Goal: Task Accomplishment & Management: Complete application form

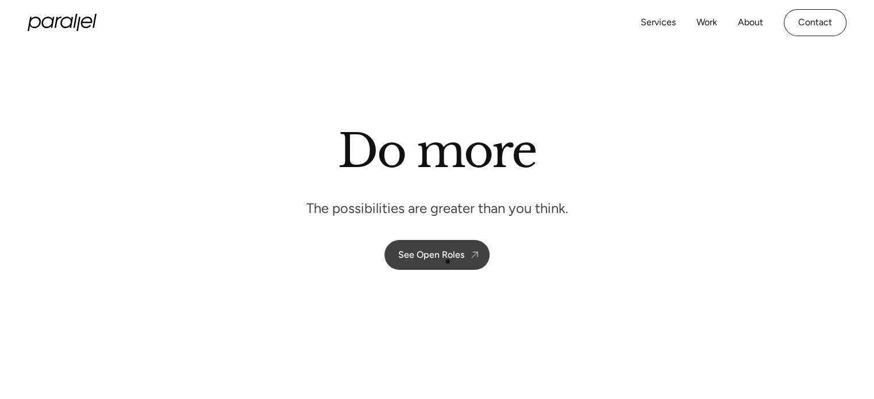
click at [448, 261] on link "See Open Roles" at bounding box center [436, 255] width 105 height 30
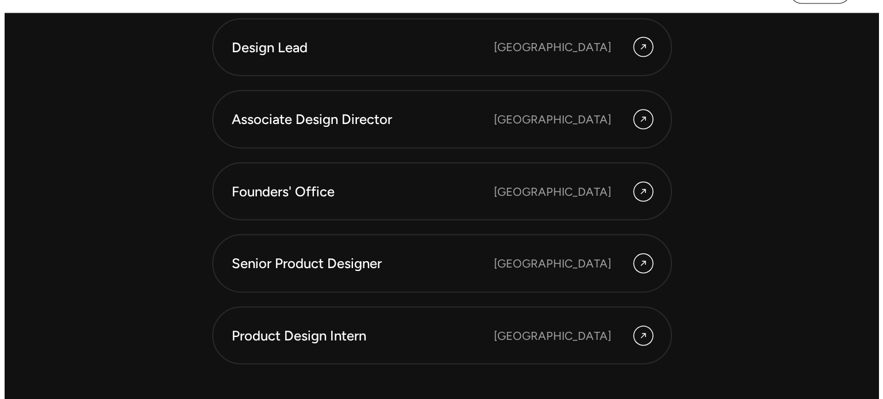
scroll to position [3253, 0]
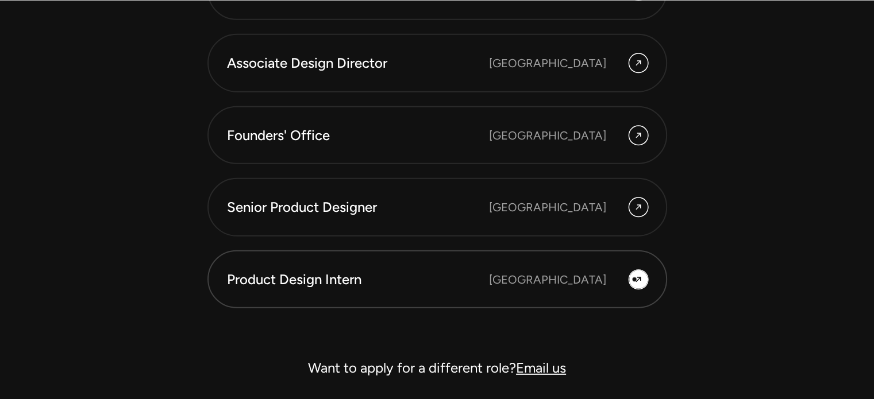
click at [634, 279] on icon at bounding box center [638, 280] width 9 height 14
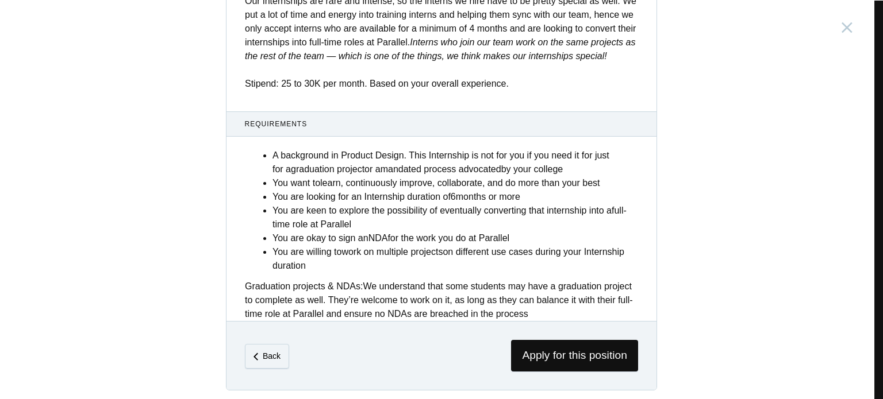
scroll to position [471, 0]
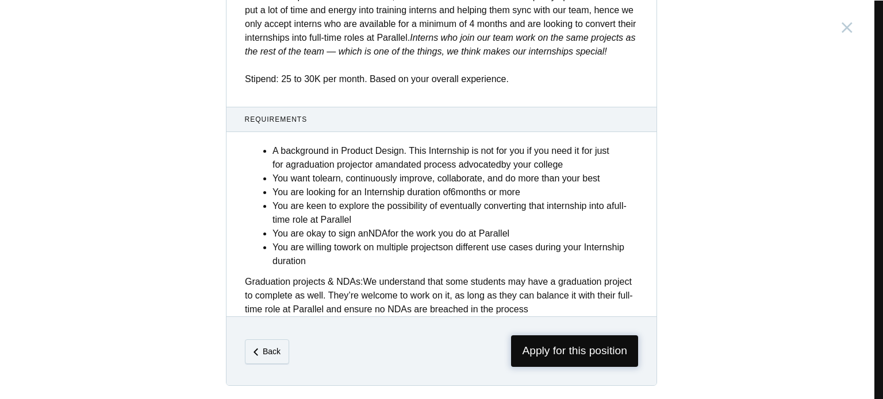
click at [602, 353] on span "Apply for this position" at bounding box center [574, 352] width 127 height 32
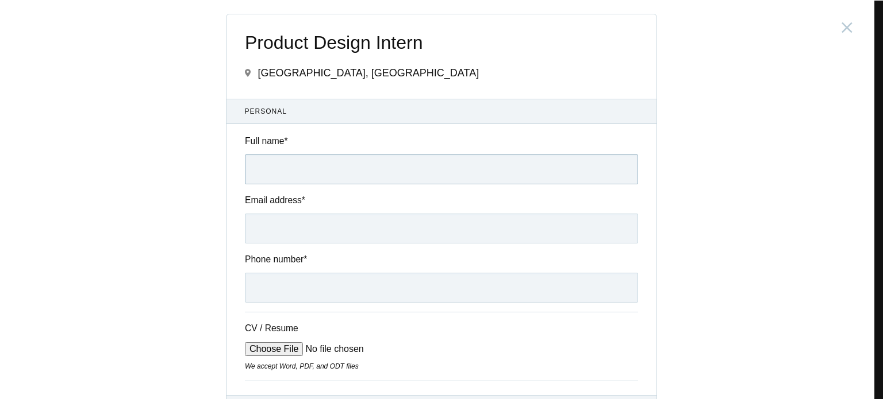
click at [360, 163] on input "Full name *" at bounding box center [441, 170] width 393 height 30
type input "Tejesh KP"
type input "[EMAIL_ADDRESS][DOMAIN_NAME]"
click at [329, 292] on input "Phone number *" at bounding box center [441, 288] width 393 height 30
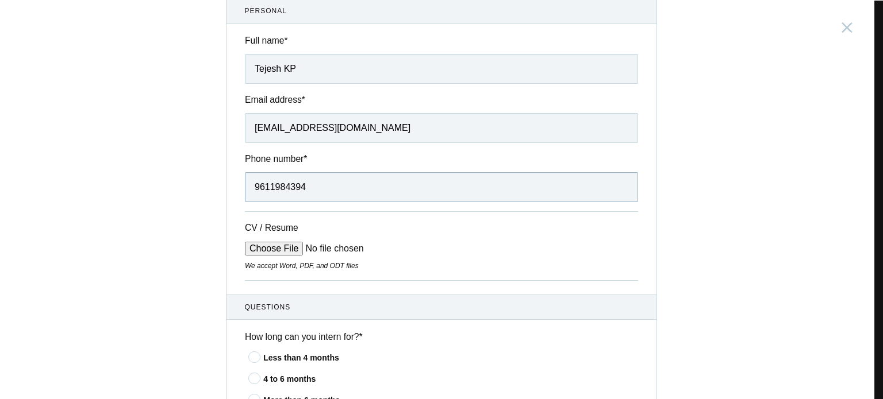
scroll to position [172, 0]
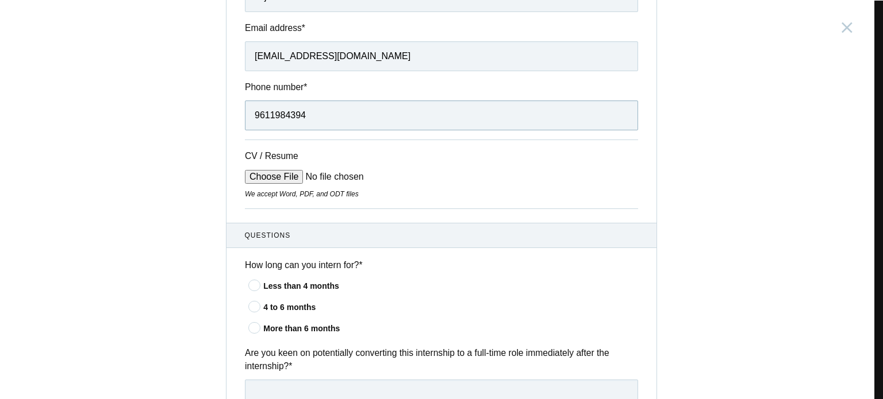
type input "9611984394"
click at [263, 330] on div "More than 6 months" at bounding box center [450, 329] width 375 height 12
click at [0, 0] on input"] "More than 6 months" at bounding box center [0, 0] width 0 height 0
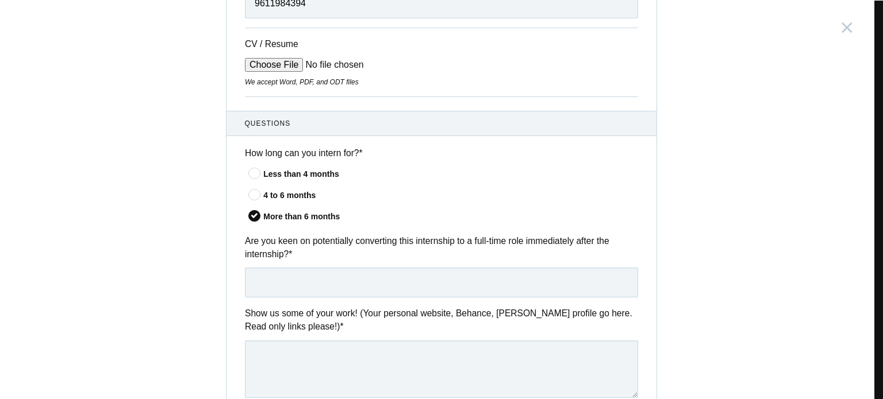
scroll to position [287, 0]
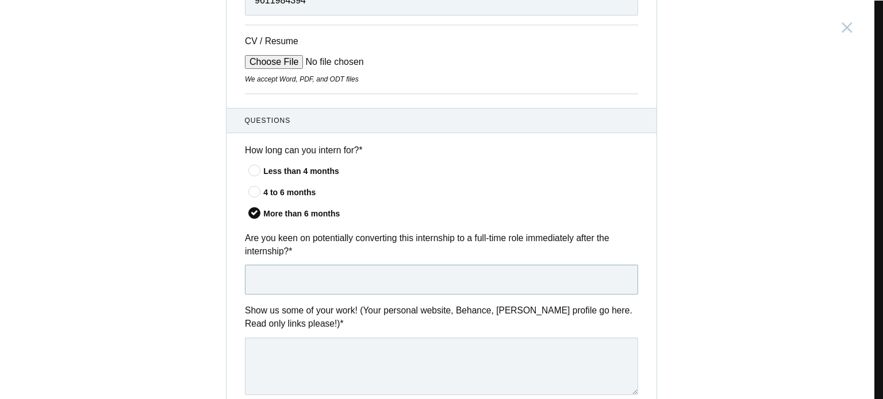
click at [352, 273] on input "text" at bounding box center [441, 280] width 393 height 30
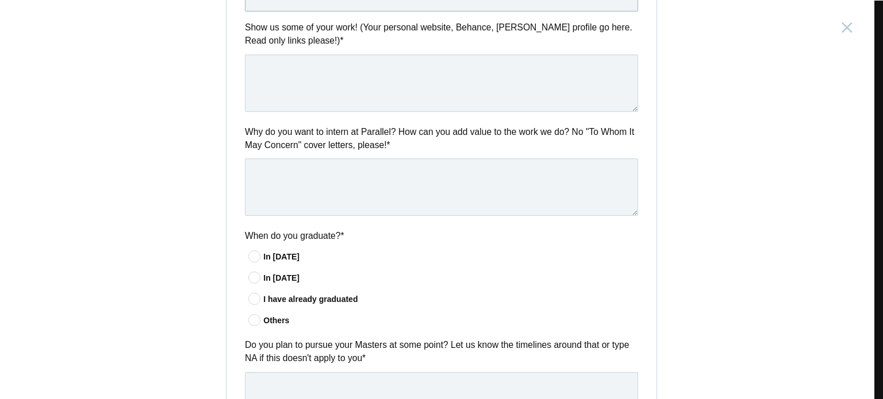
scroll to position [575, 0]
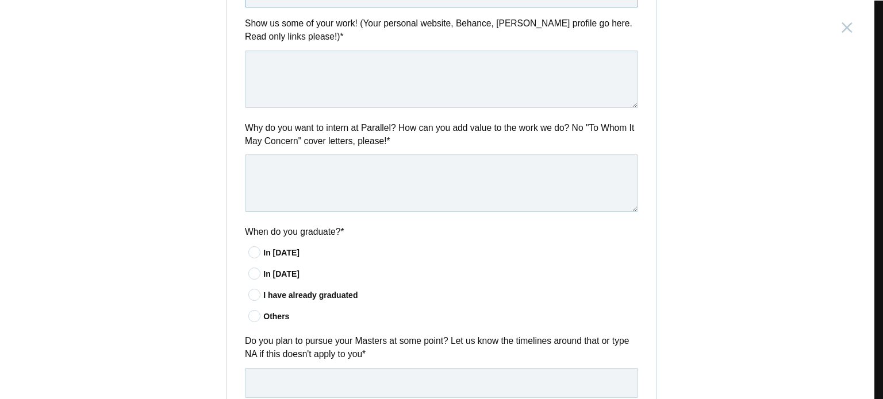
type input "Yes"
click at [274, 249] on div "In [DATE]" at bounding box center [450, 253] width 375 height 12
click at [0, 0] on input"] "In [DATE]" at bounding box center [0, 0] width 0 height 0
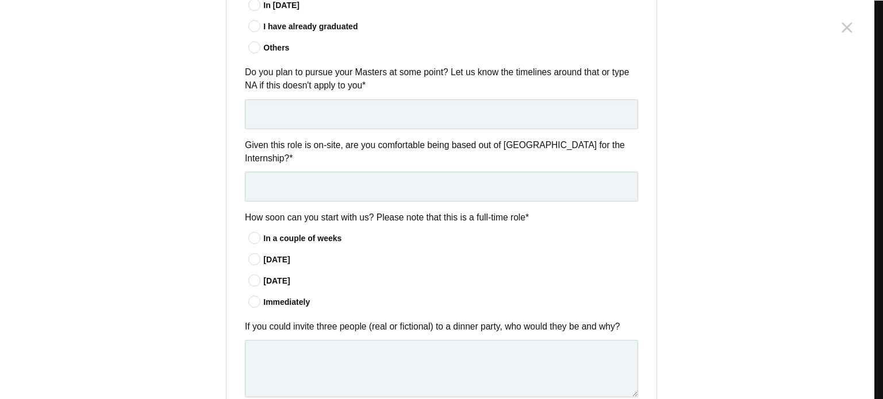
scroll to position [862, 0]
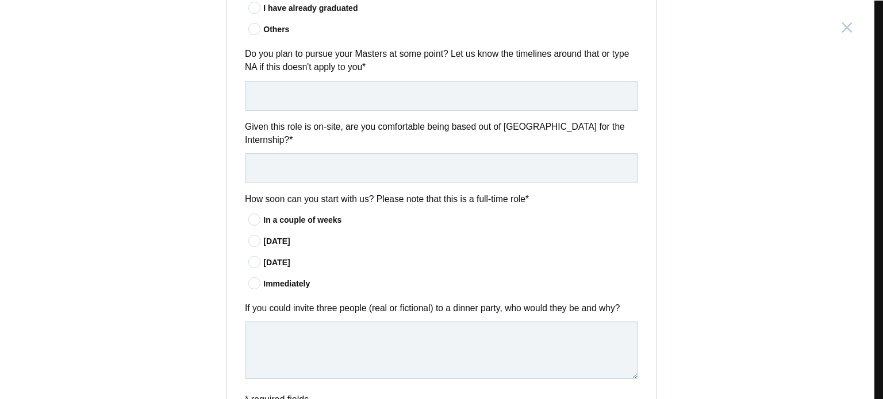
click at [288, 278] on div "Immediately" at bounding box center [450, 284] width 375 height 12
click at [0, 0] on input"] "Immediately" at bounding box center [0, 0] width 0 height 0
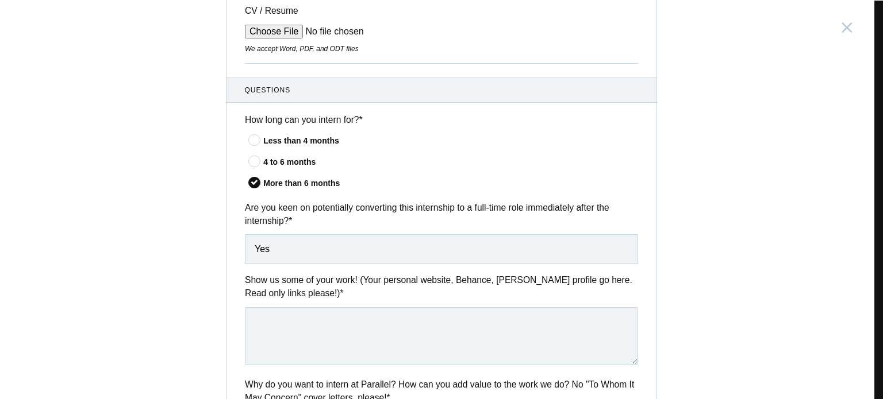
scroll to position [145, 0]
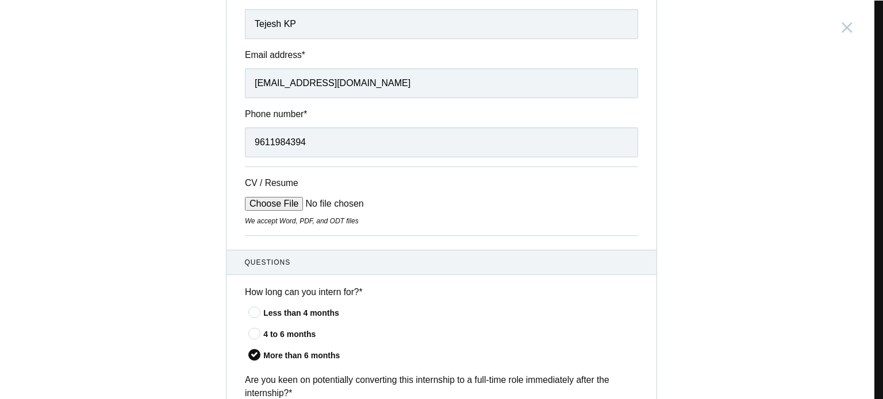
click at [287, 205] on input "CV / Resume" at bounding box center [332, 204] width 174 height 14
type input "C:\fakepath\Tejesh's Resume.pdf"
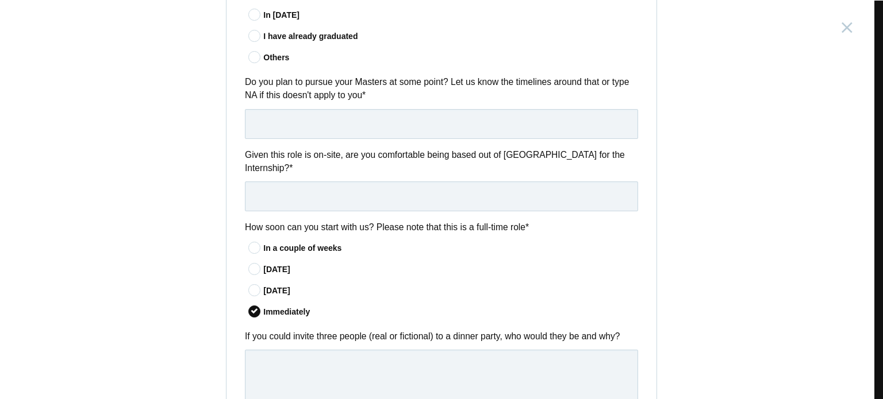
scroll to position [950, 0]
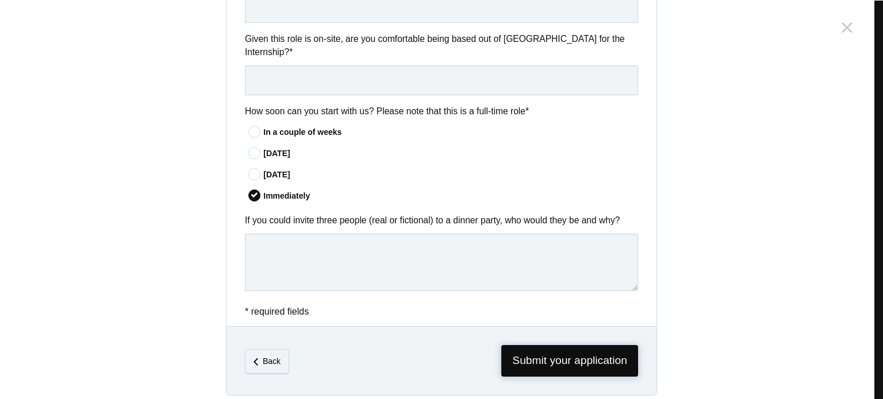
click at [580, 349] on span "Submit your application" at bounding box center [569, 361] width 137 height 32
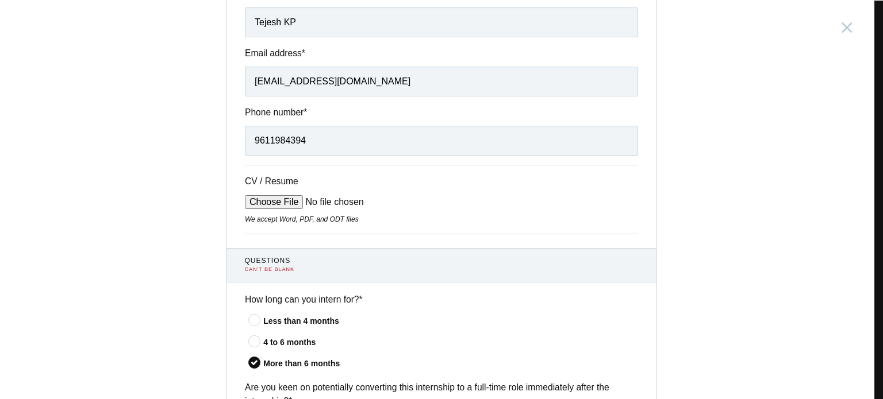
scroll to position [270, 0]
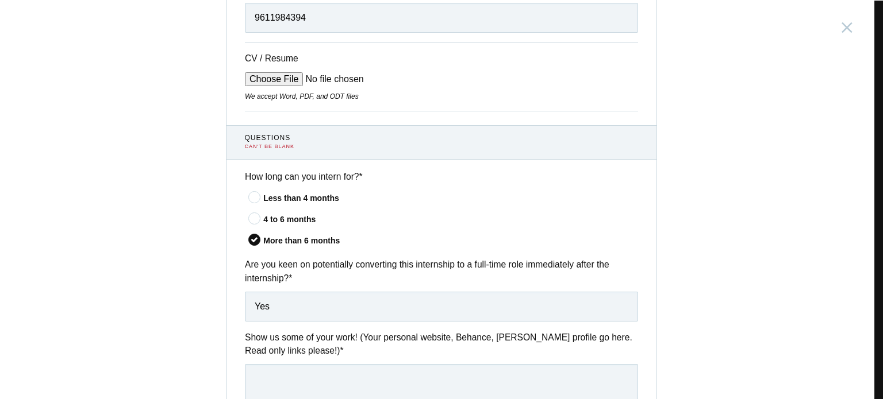
click at [278, 140] on span "Questions" at bounding box center [442, 138] width 394 height 10
click at [245, 199] on icon at bounding box center [254, 197] width 21 height 7
click at [0, 0] on input"] "Less than 4 months" at bounding box center [0, 0] width 0 height 0
click at [261, 143] on div "can't be blank" at bounding box center [442, 147] width 394 height 8
click at [264, 135] on span "Questions" at bounding box center [442, 138] width 394 height 10
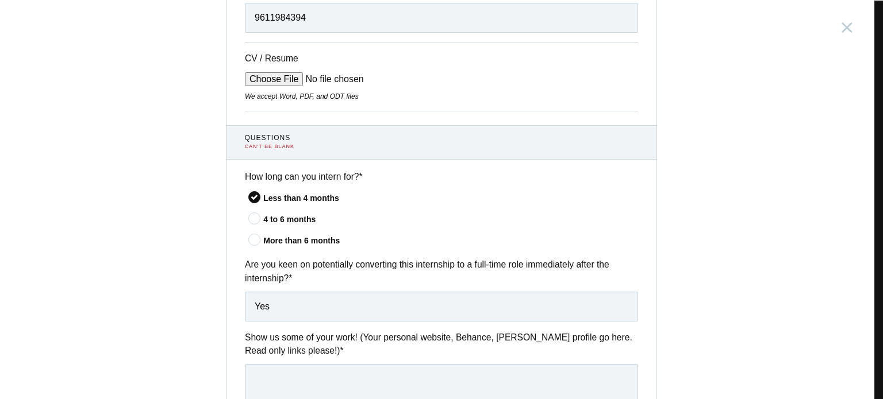
click at [277, 146] on div "can't be blank" at bounding box center [442, 147] width 394 height 8
click at [248, 244] on icon at bounding box center [254, 239] width 21 height 7
click at [0, 0] on input"] "More than 6 months" at bounding box center [0, 0] width 0 height 0
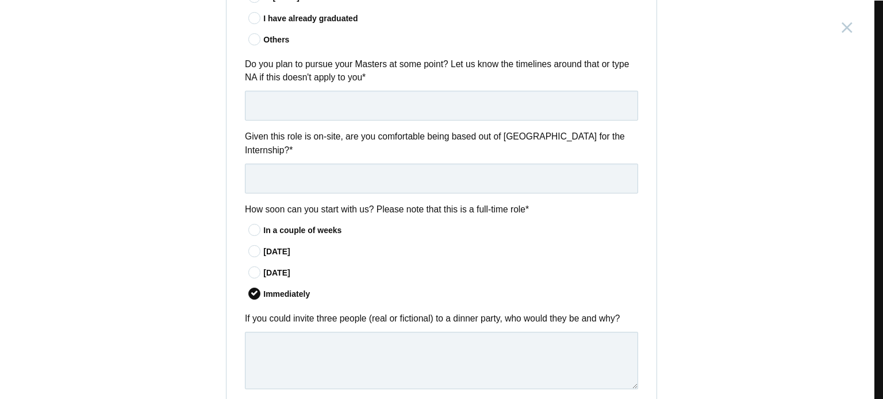
scroll to position [960, 0]
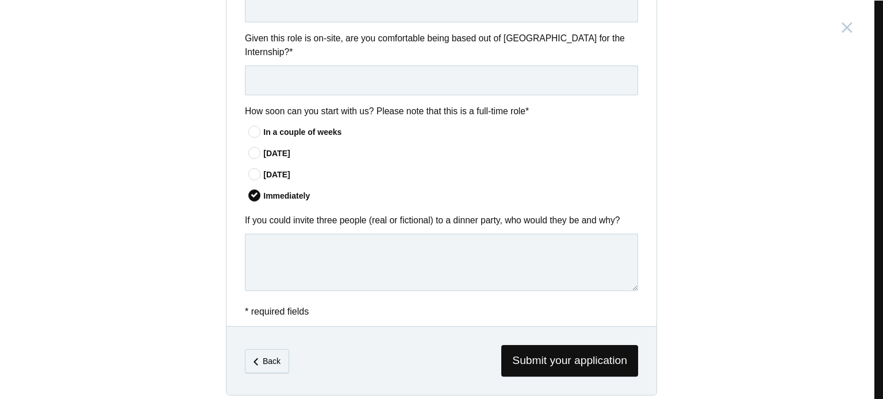
click at [492, 345] on div "Submit your application" at bounding box center [539, 361] width 197 height 32
click at [513, 351] on span "Submit your application" at bounding box center [569, 361] width 137 height 32
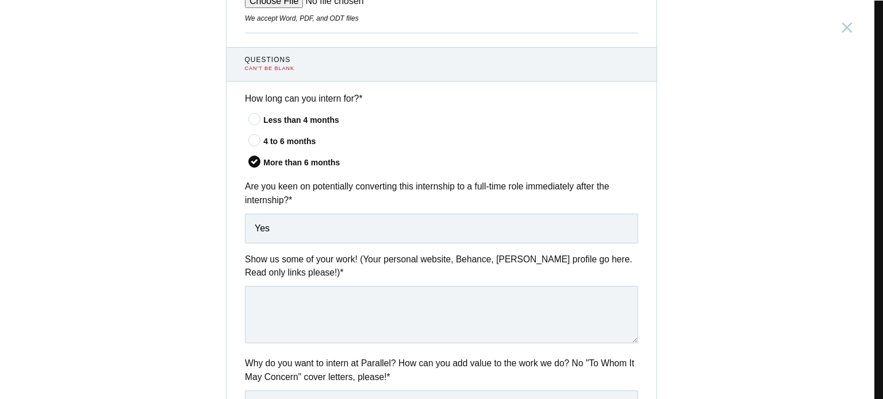
scroll to position [328, 0]
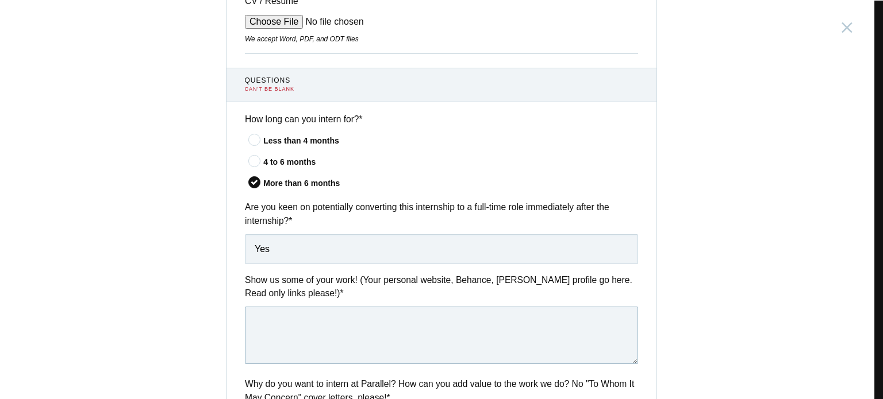
click at [444, 330] on textarea at bounding box center [441, 335] width 393 height 57
click at [321, 321] on textarea at bounding box center [441, 335] width 393 height 57
paste textarea "[URL][DOMAIN_NAME]"
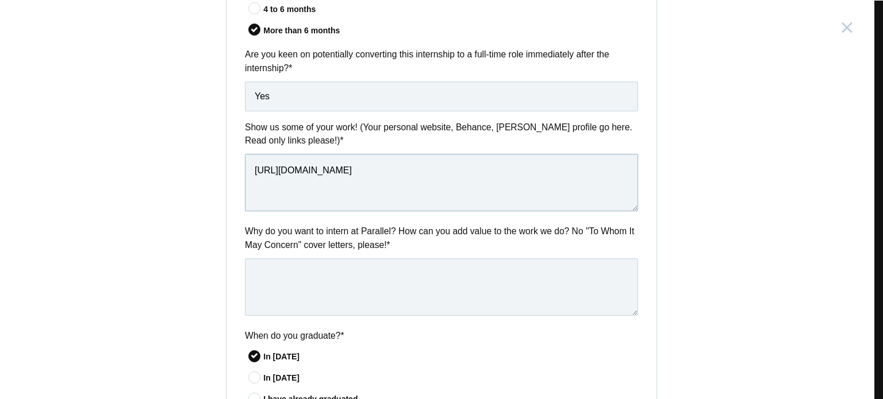
scroll to position [500, 0]
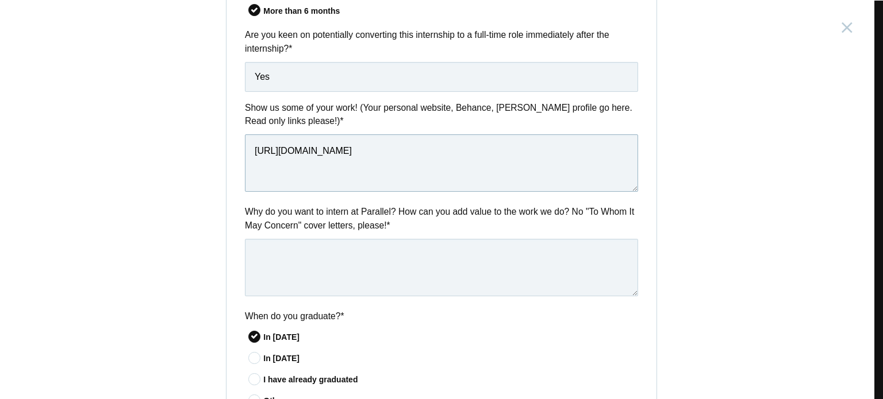
type textarea "[URL][DOMAIN_NAME]"
click at [318, 278] on textarea at bounding box center [441, 267] width 393 height 57
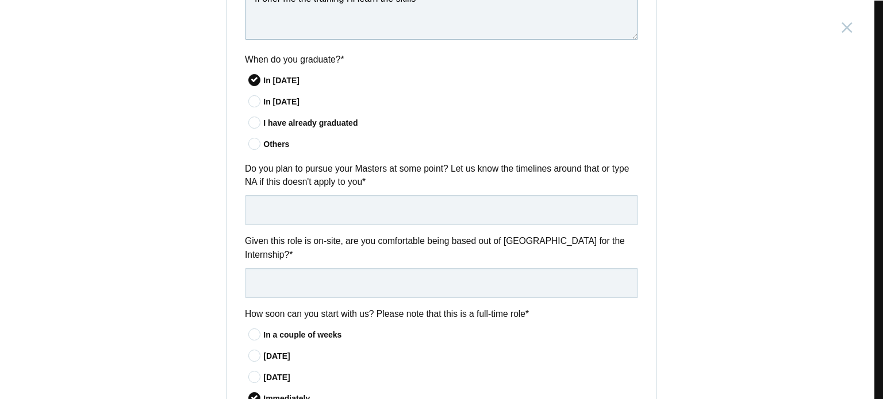
scroll to position [845, 0]
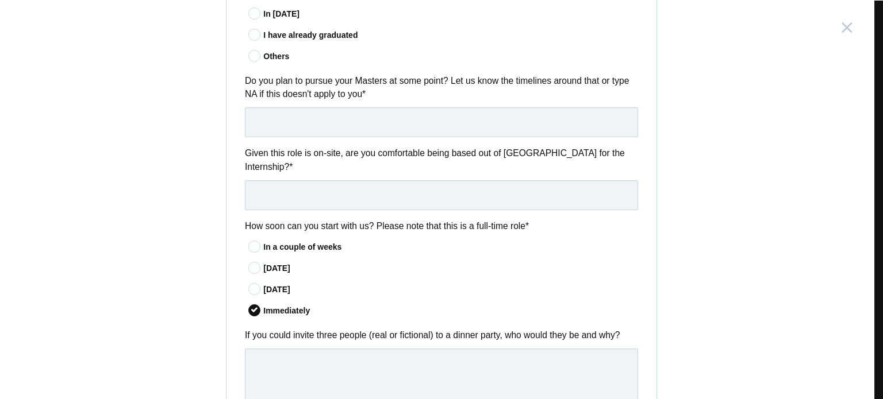
type textarea "If offer me the training I'll learn the skills"
click at [358, 128] on input "text" at bounding box center [441, 122] width 393 height 30
type input "Not yet"
click at [333, 197] on input "text" at bounding box center [441, 195] width 393 height 30
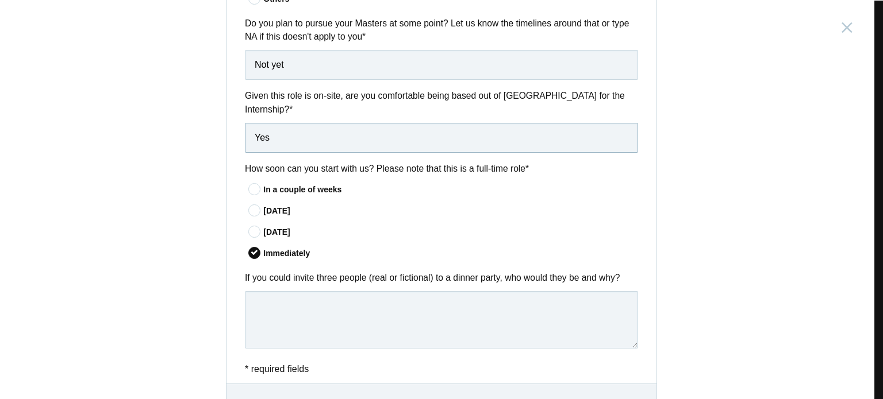
scroll to position [960, 0]
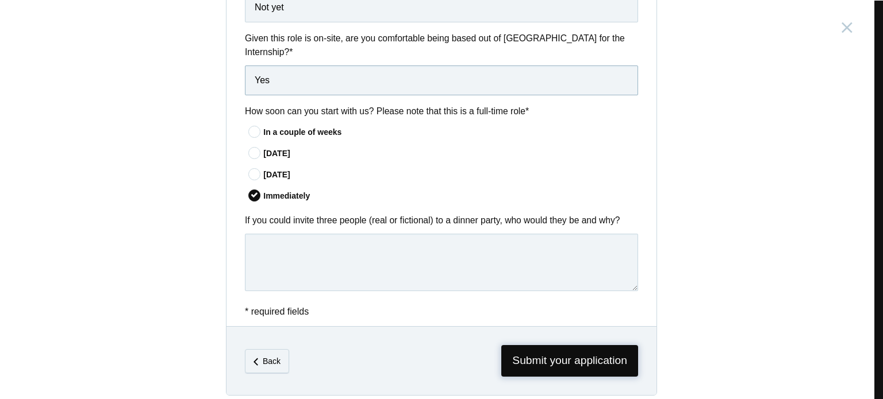
type input "Yes"
click at [561, 356] on span "Submit your application" at bounding box center [569, 361] width 137 height 32
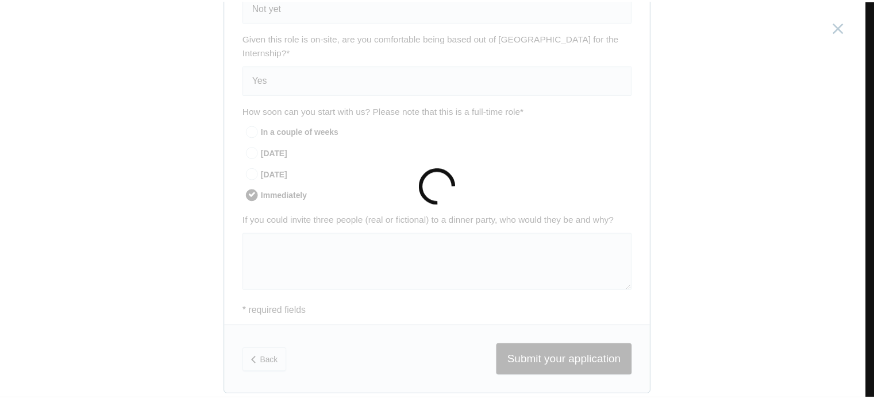
scroll to position [0, 0]
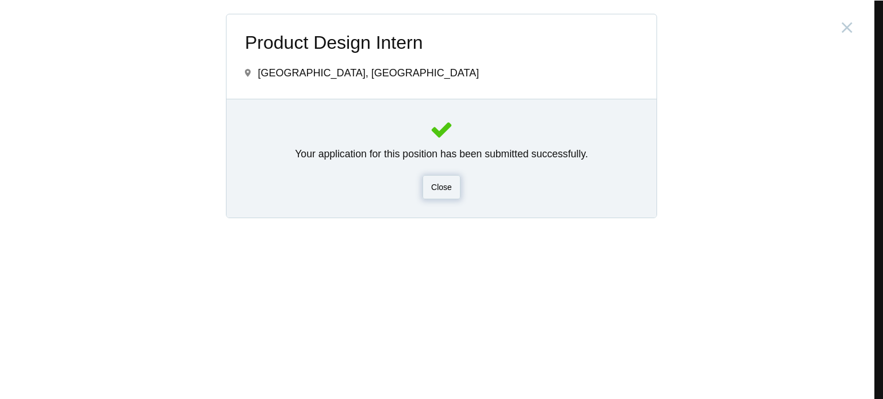
click at [437, 190] on span "Close" at bounding box center [441, 187] width 21 height 9
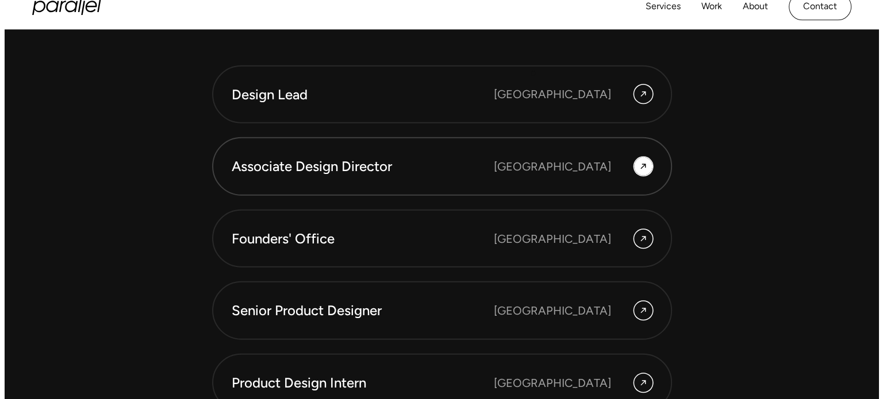
scroll to position [3138, 0]
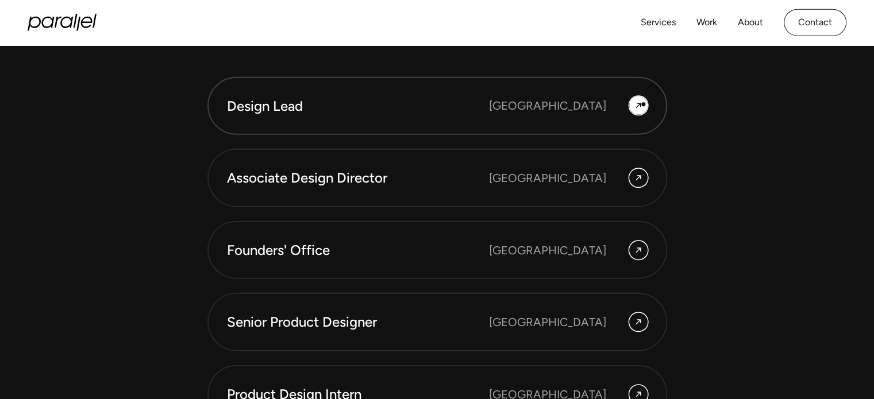
click at [641, 105] on icon at bounding box center [638, 106] width 9 height 14
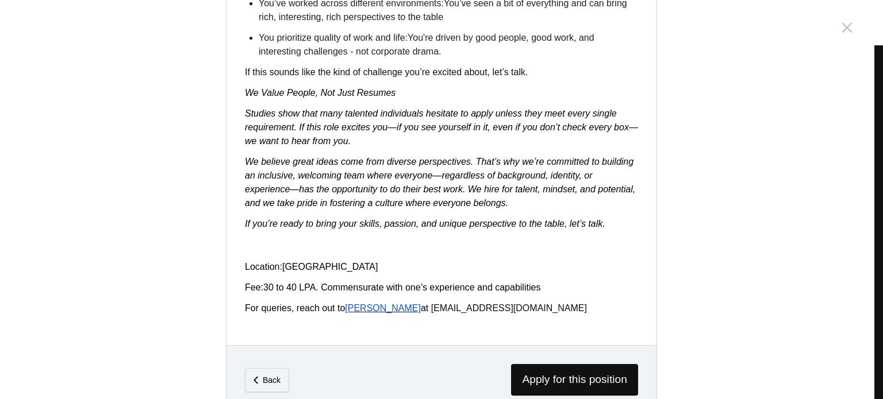
scroll to position [1867, 0]
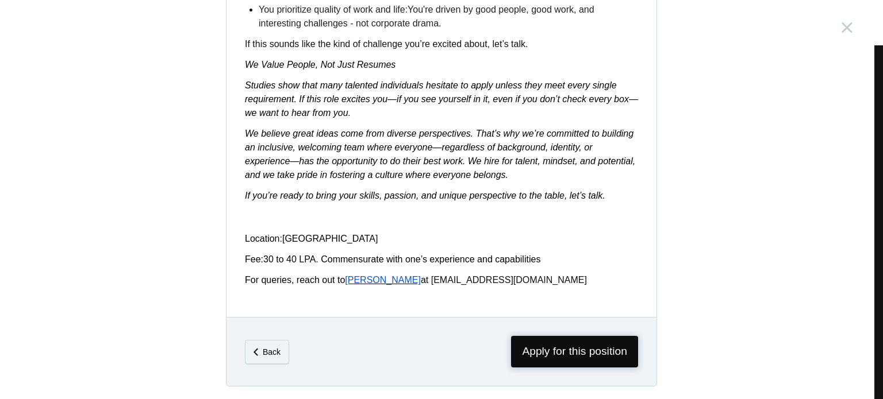
click at [586, 337] on span "Apply for this position" at bounding box center [574, 352] width 127 height 32
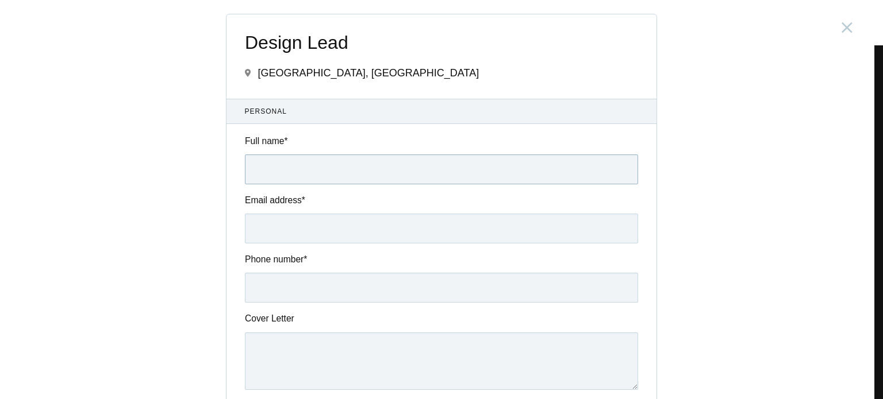
click at [414, 165] on input "Full name *" at bounding box center [441, 170] width 393 height 30
type input "Tejesh KP"
type input "[EMAIL_ADDRESS][DOMAIN_NAME]"
click at [387, 291] on input "Phone number *" at bounding box center [441, 288] width 393 height 30
type input "9611984394"
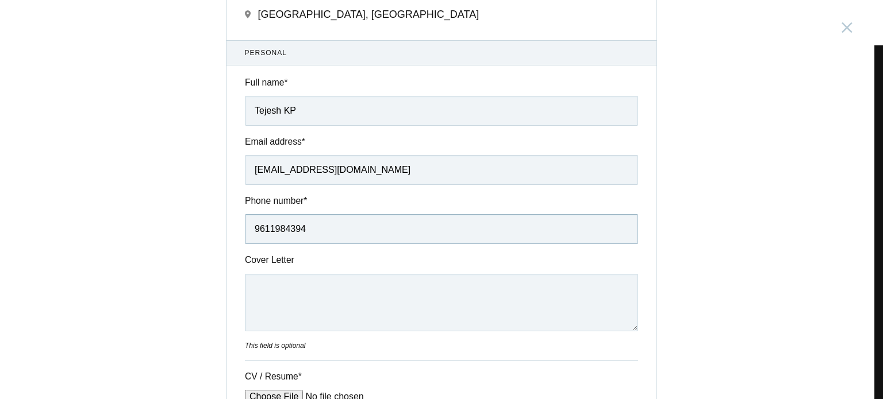
scroll to position [230, 0]
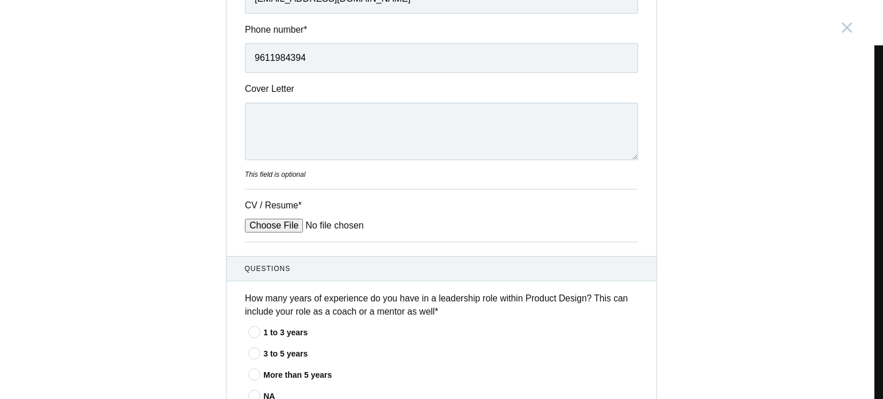
click at [288, 229] on input "CV / Resume *" at bounding box center [332, 226] width 174 height 14
type input "C:\fakepath\Tejesh's Resume.pdf"
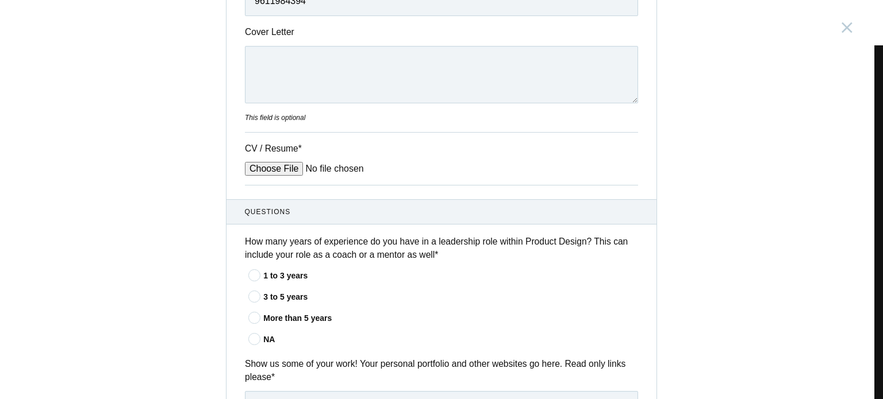
scroll to position [287, 0]
click at [255, 318] on icon at bounding box center [254, 317] width 21 height 7
click at [0, 0] on input"] "More than 5 years" at bounding box center [0, 0] width 0 height 0
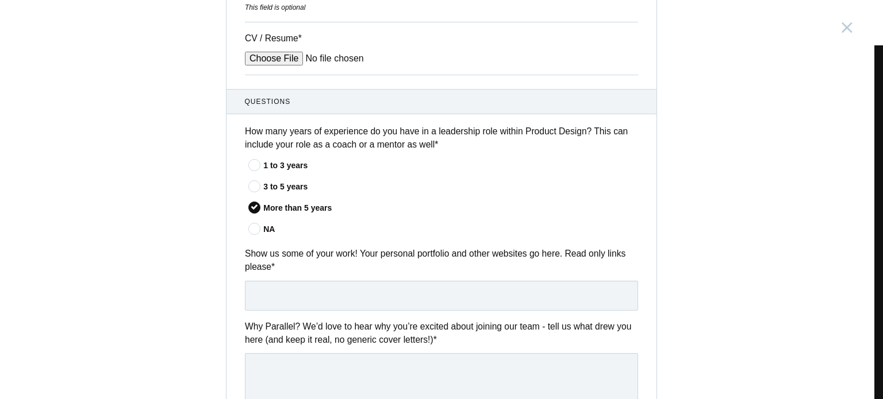
scroll to position [402, 0]
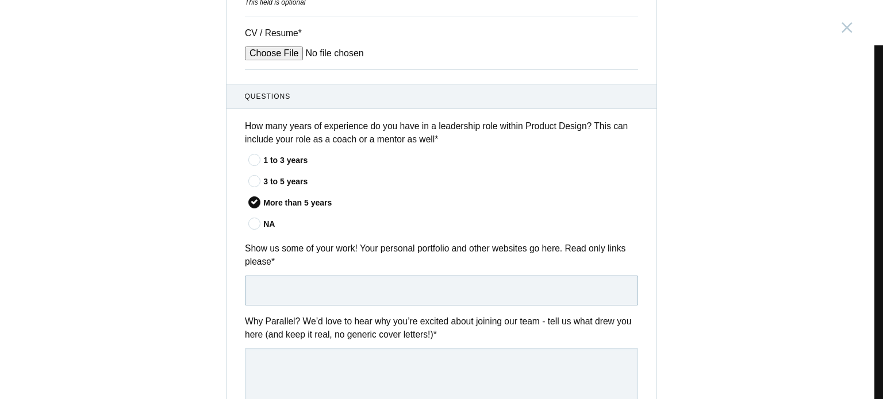
click at [357, 290] on input "text" at bounding box center [441, 291] width 393 height 30
paste input "[URL][DOMAIN_NAME]"
type input "[URL][DOMAIN_NAME]"
drag, startPoint x: 397, startPoint y: 291, endPoint x: 144, endPoint y: 275, distance: 253.9
click at [144, 275] on div "Design Lead [GEOGRAPHIC_DATA], [GEOGRAPHIC_DATA] Submitting form failed, try ag…" at bounding box center [441, 199] width 883 height 399
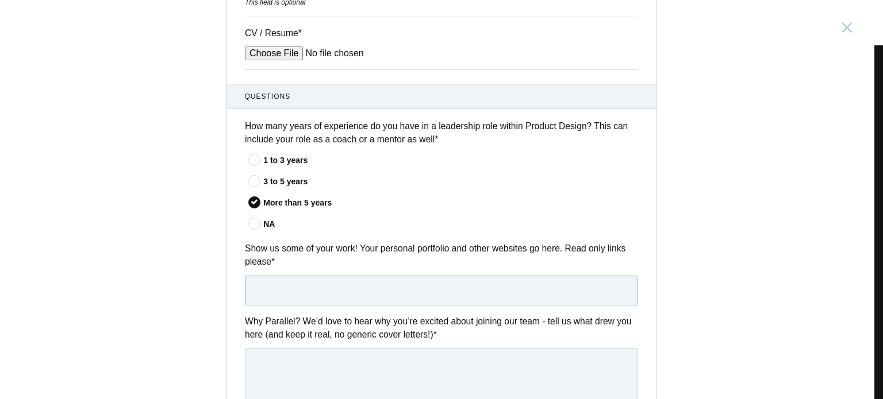
paste input "[URL][DOMAIN_NAME]"
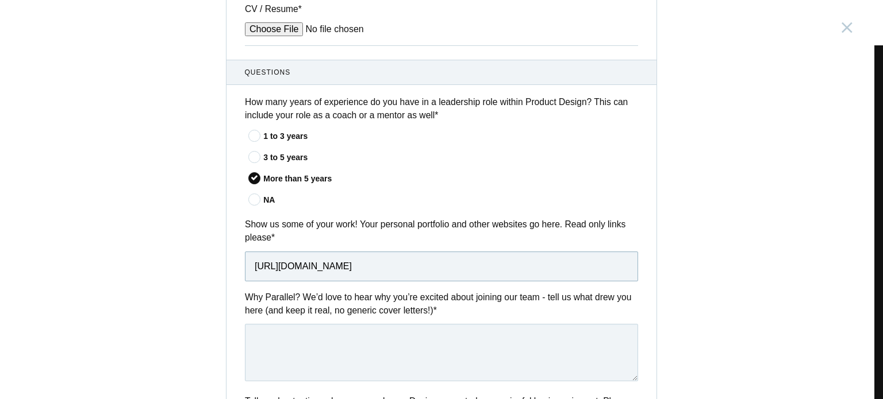
scroll to position [517, 0]
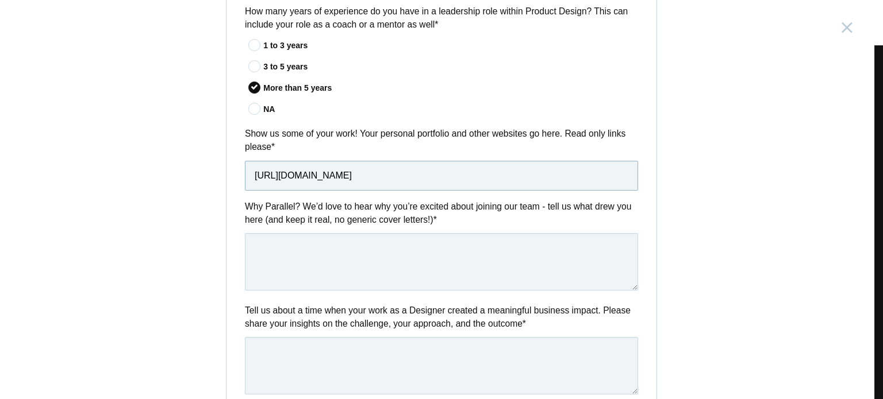
type input "[URL][DOMAIN_NAME]"
click at [386, 276] on textarea at bounding box center [441, 261] width 393 height 57
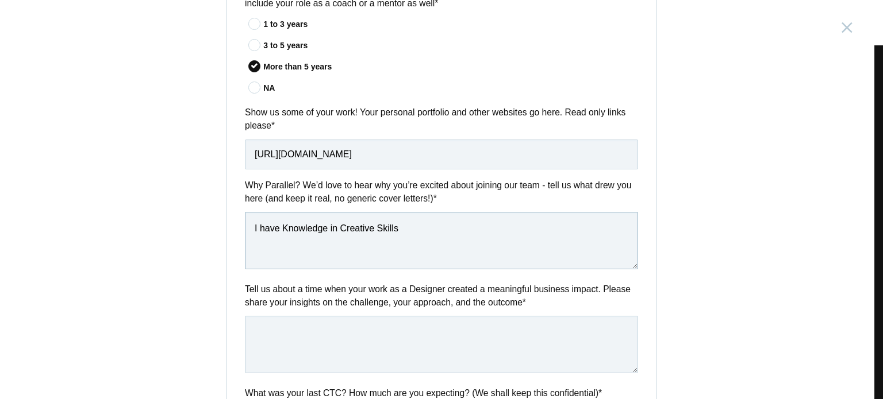
scroll to position [575, 0]
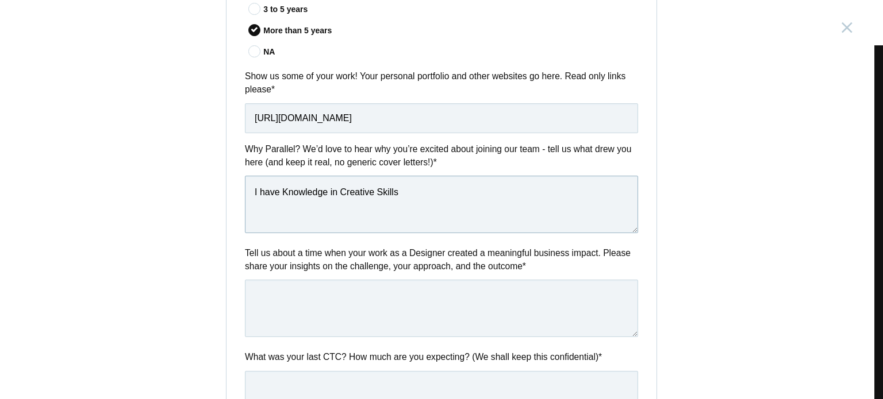
type textarea "I have Knowledge in Creative Skills"
click at [382, 310] on textarea at bounding box center [441, 308] width 393 height 57
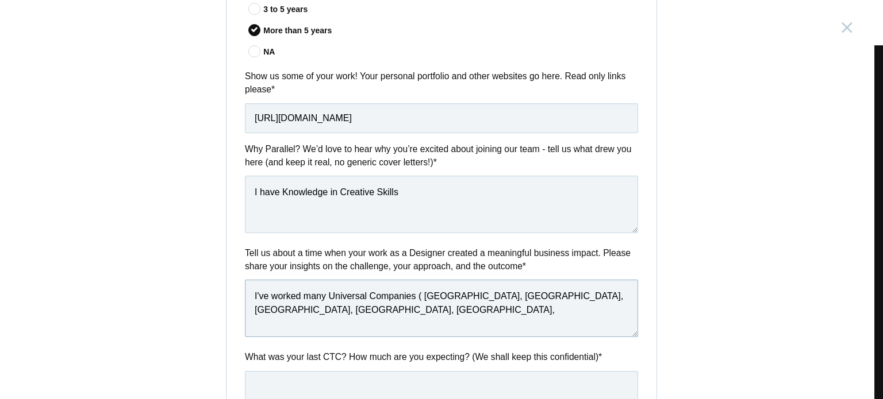
click at [457, 294] on textarea "I've worked many Universal Companies ( [GEOGRAPHIC_DATA], [GEOGRAPHIC_DATA], [G…" at bounding box center [441, 308] width 393 height 57
click at [337, 314] on textarea "I've worked many Universal Companies ( [GEOGRAPHIC_DATA], [GEOGRAPHIC_DATA], [G…" at bounding box center [441, 308] width 393 height 57
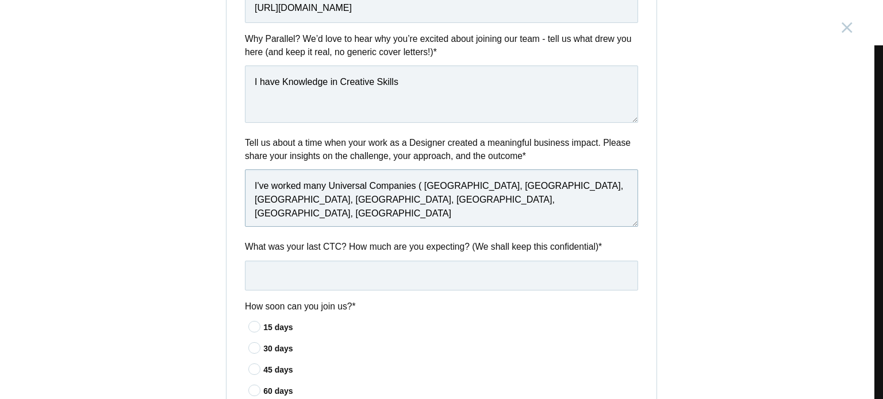
scroll to position [747, 0]
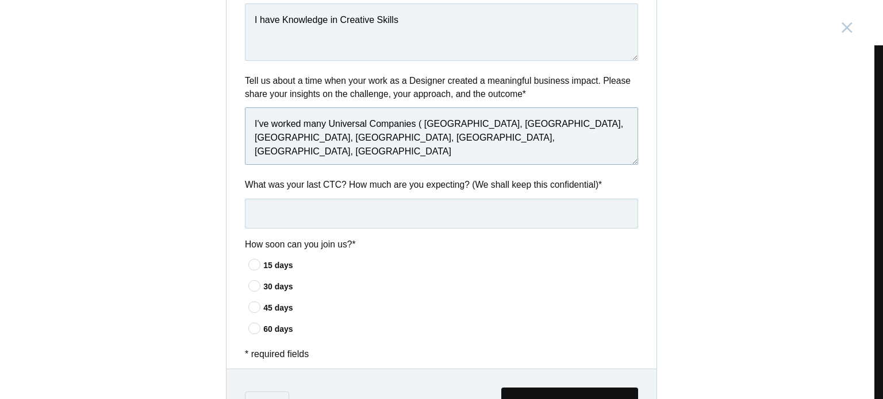
type textarea "I've worked many Universal Companies ( [GEOGRAPHIC_DATA], [GEOGRAPHIC_DATA], [G…"
click at [356, 216] on input "text" at bounding box center [441, 214] width 393 height 30
type input "15k"
click at [274, 270] on div "15 days" at bounding box center [450, 266] width 375 height 12
click at [0, 0] on input"] "15 days" at bounding box center [0, 0] width 0 height 0
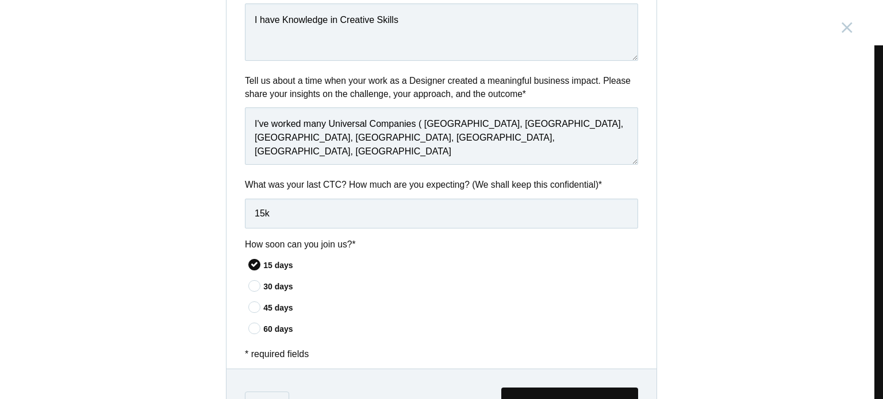
scroll to position [802, 0]
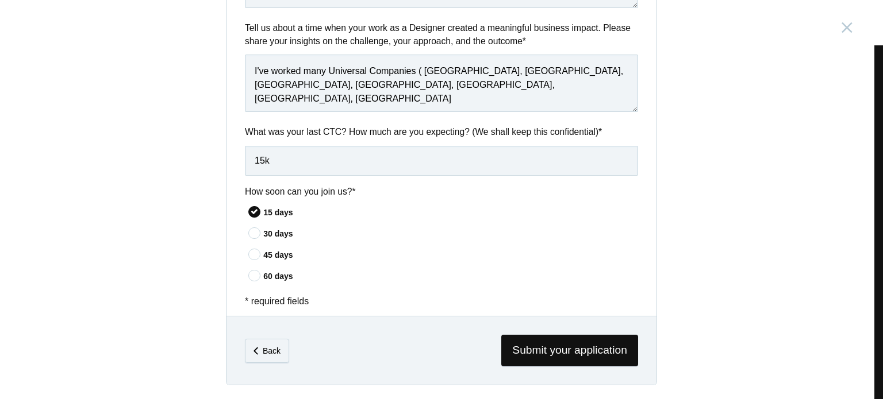
click at [521, 344] on span "Submit your application" at bounding box center [569, 351] width 137 height 32
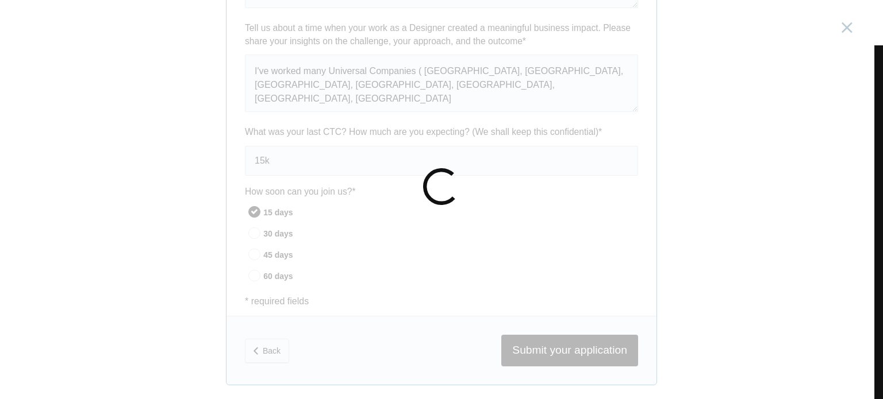
scroll to position [0, 0]
